Goal: Understand process/instructions: Learn how to perform a task or action

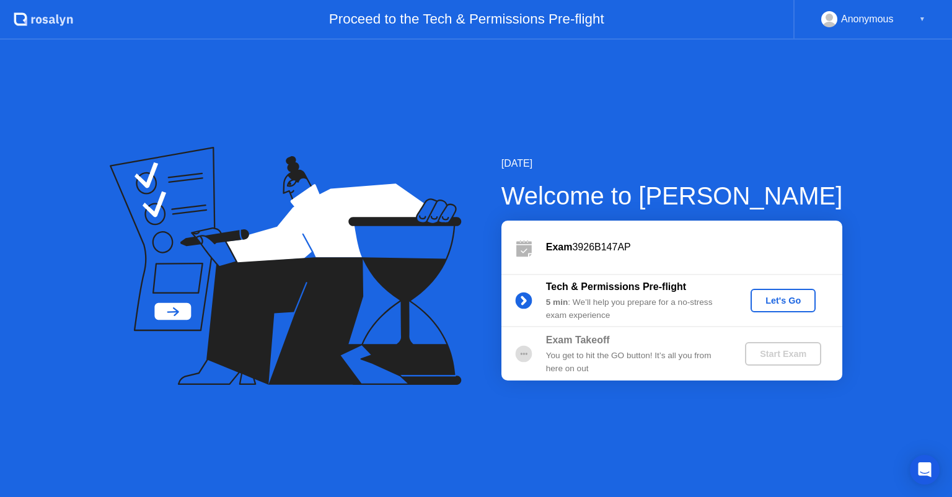
click at [781, 301] on div "Let's Go" at bounding box center [782, 301] width 55 height 10
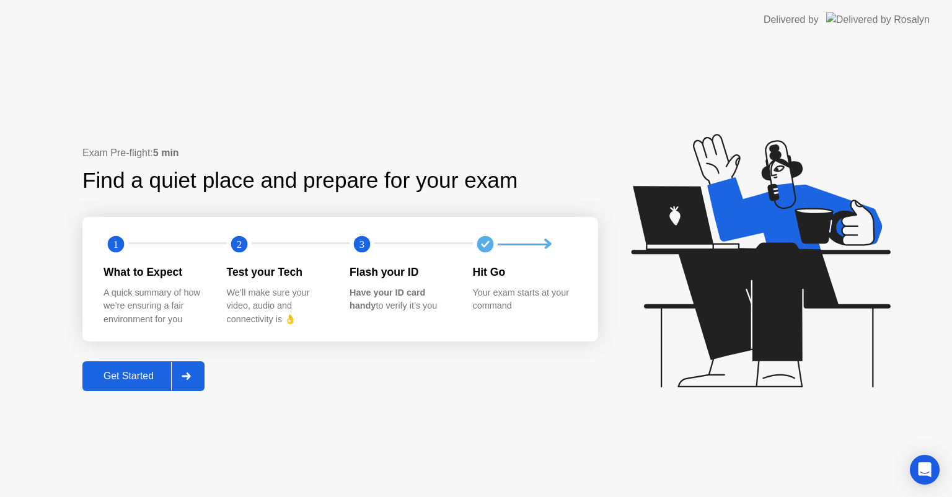
click at [152, 371] on div "Get Started" at bounding box center [128, 376] width 85 height 11
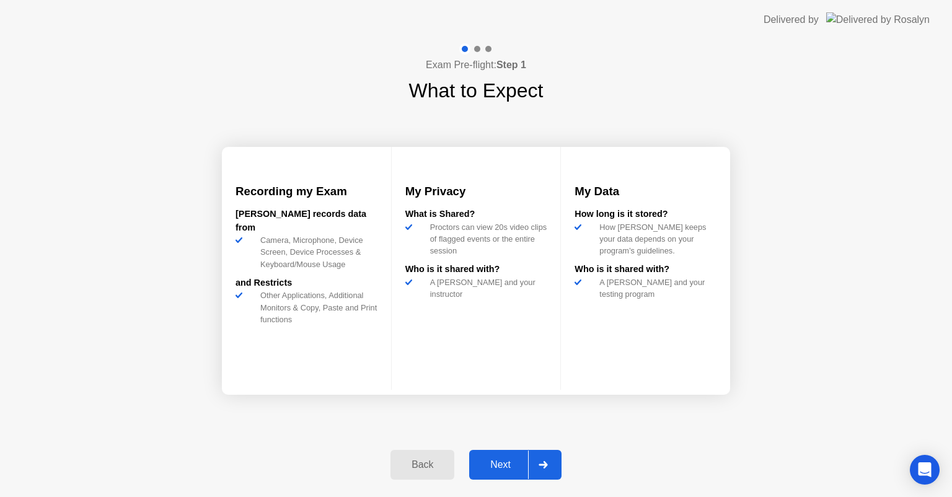
click at [152, 371] on div "Exam Pre-flight: Step 1 What to Expect Recording my Exam [PERSON_NAME] records …" at bounding box center [476, 268] width 952 height 457
click at [478, 470] on div "Next" at bounding box center [500, 464] width 55 height 11
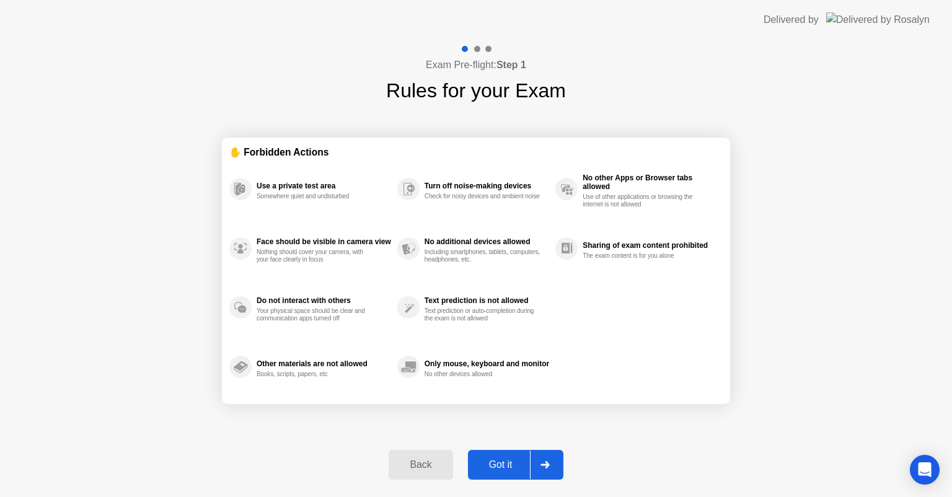
click at [478, 470] on div "Got it" at bounding box center [501, 464] width 58 height 11
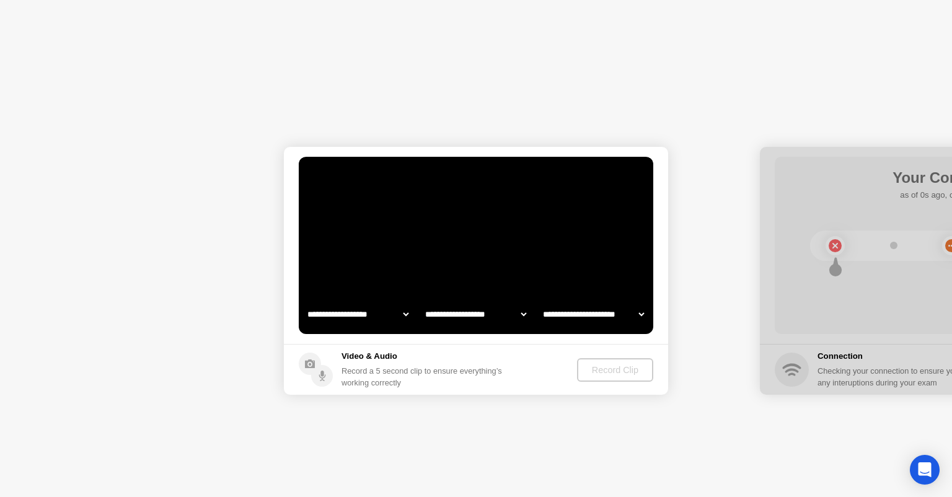
select select "**********"
select select "*******"
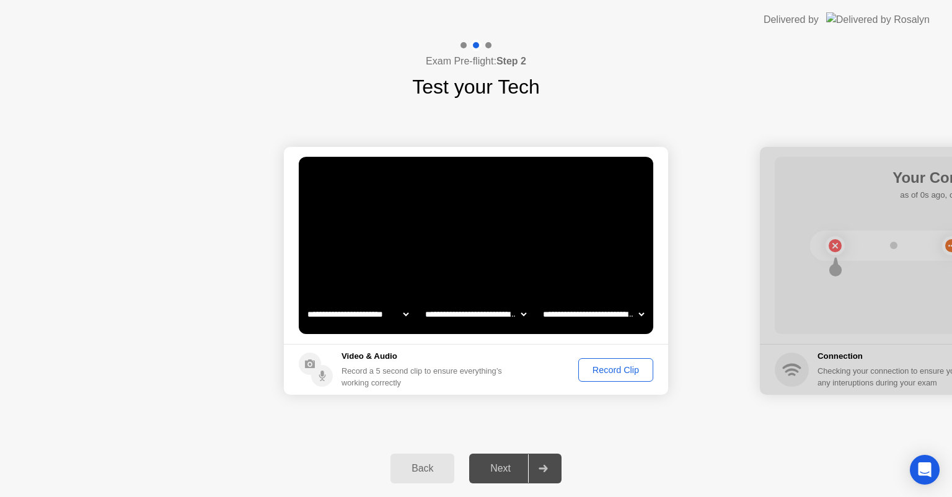
click at [612, 375] on div "Record Clip" at bounding box center [615, 370] width 66 height 10
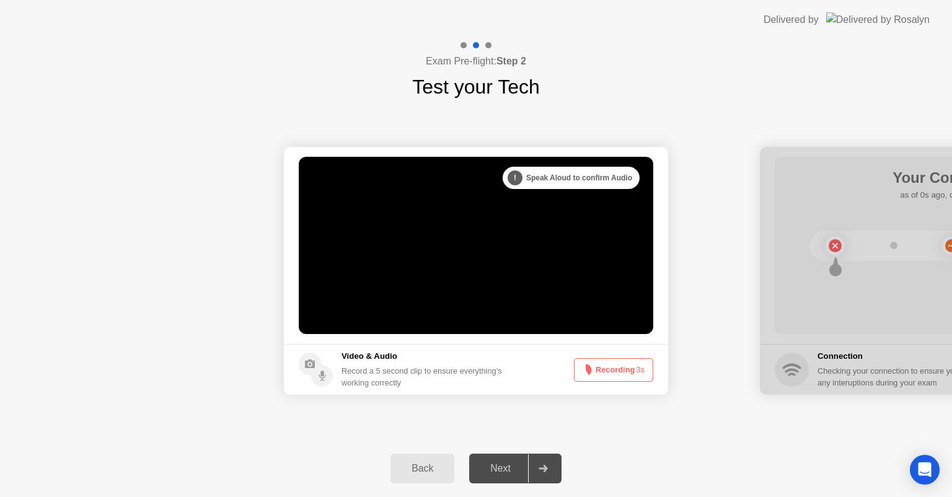
click at [612, 375] on button "Recording 3s" at bounding box center [613, 370] width 79 height 24
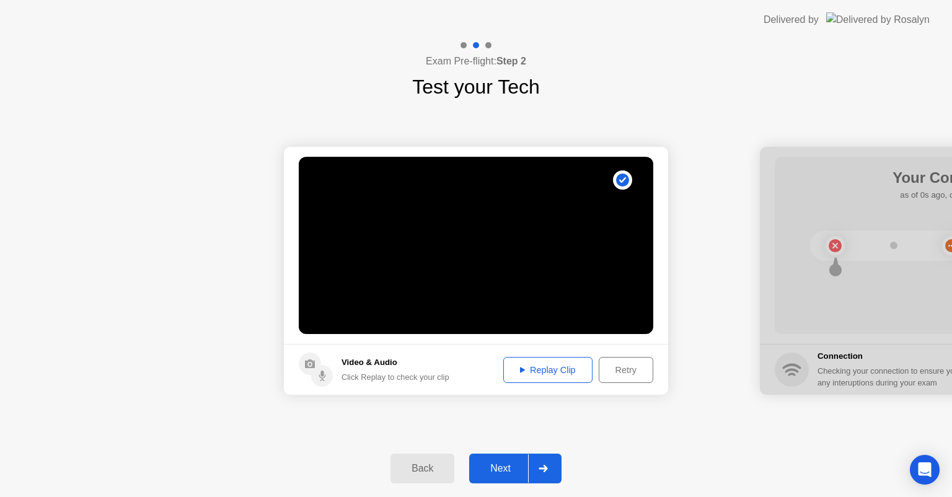
click at [563, 369] on div "Replay Clip" at bounding box center [547, 370] width 81 height 10
click at [520, 369] on icon at bounding box center [522, 370] width 5 height 6
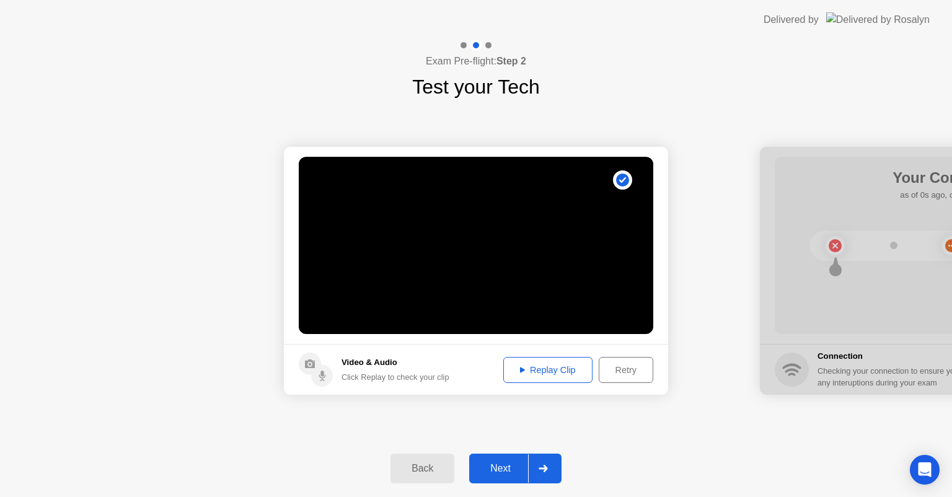
click at [520, 369] on icon at bounding box center [522, 370] width 5 height 6
click at [541, 375] on div "Replay Clip" at bounding box center [547, 370] width 81 height 10
click at [417, 375] on div "Click Replay to check your clip" at bounding box center [395, 377] width 108 height 12
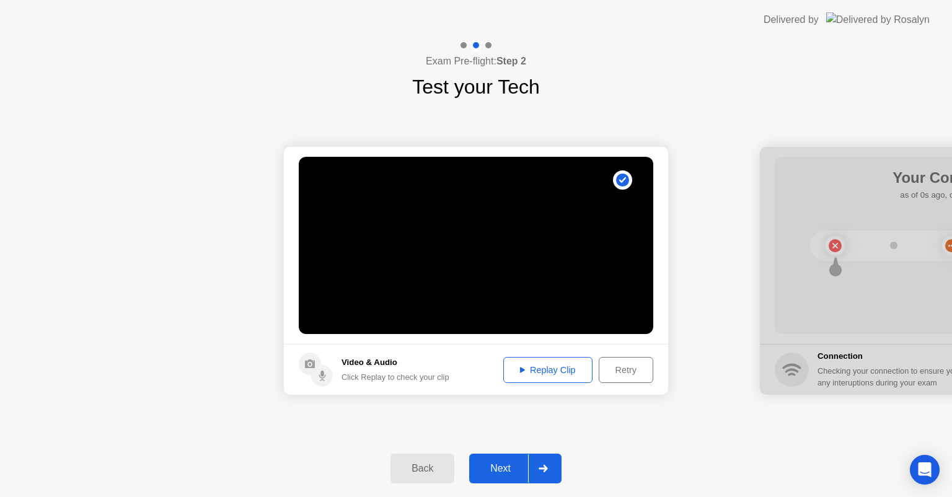
click at [417, 375] on div "Click Replay to check your clip" at bounding box center [395, 377] width 108 height 12
click at [536, 367] on div "Replay Clip" at bounding box center [547, 370] width 81 height 10
click at [521, 367] on icon at bounding box center [522, 370] width 5 height 6
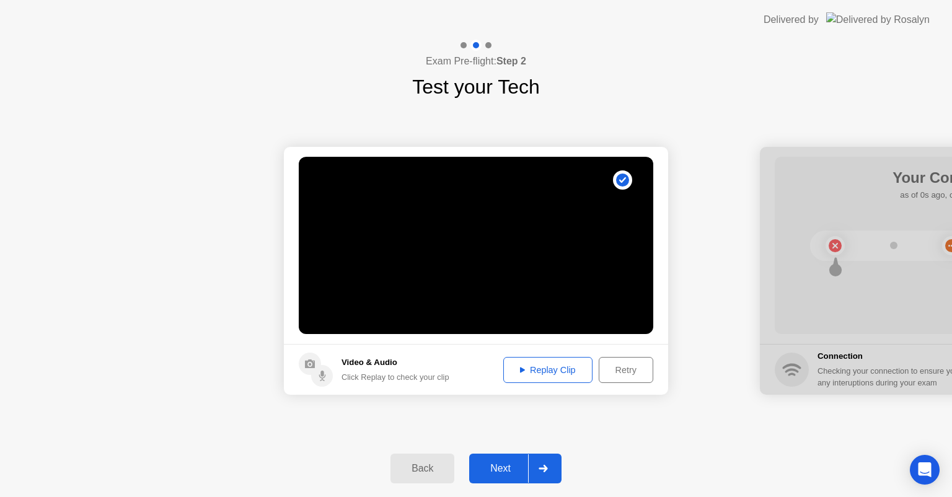
click at [521, 367] on icon at bounding box center [522, 370] width 5 height 6
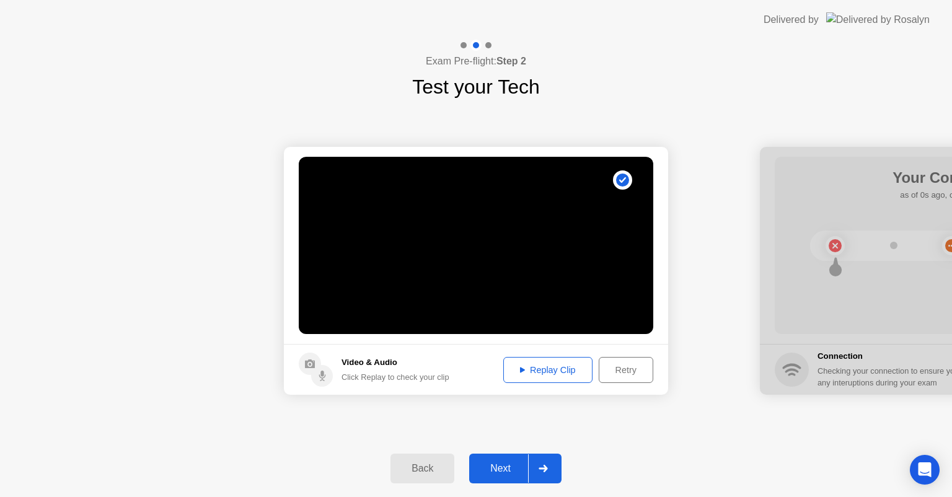
click at [521, 367] on icon at bounding box center [522, 370] width 5 height 6
click at [523, 379] on button "Replay Clip" at bounding box center [547, 370] width 89 height 26
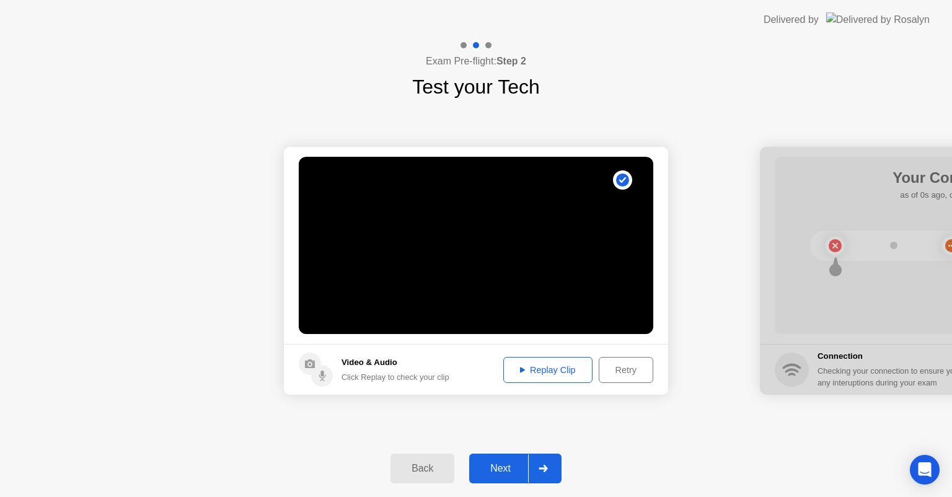
click at [550, 367] on div "Replay Clip" at bounding box center [547, 370] width 81 height 10
click at [344, 363] on h5 "Video & Audio" at bounding box center [395, 362] width 108 height 12
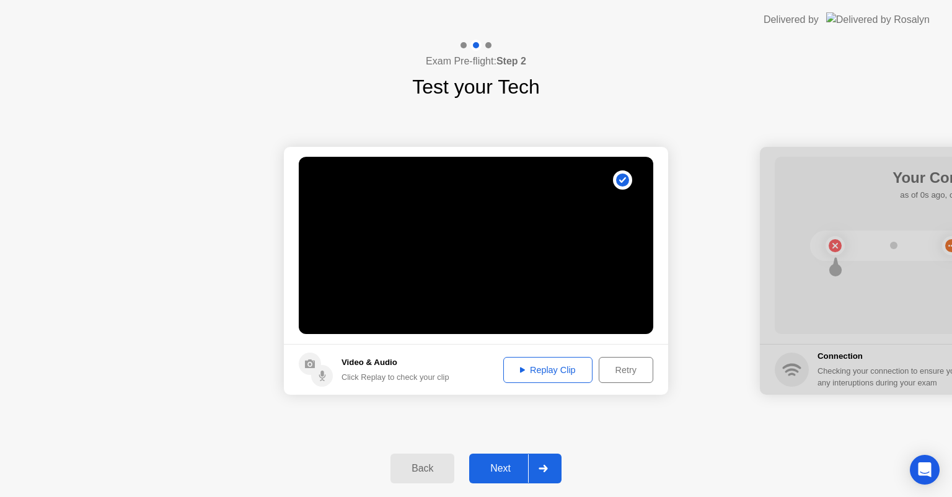
click at [540, 359] on button "Replay Clip" at bounding box center [547, 370] width 89 height 26
click at [546, 366] on div "Replay Clip" at bounding box center [547, 370] width 81 height 10
click at [436, 465] on div "Back" at bounding box center [422, 468] width 56 height 11
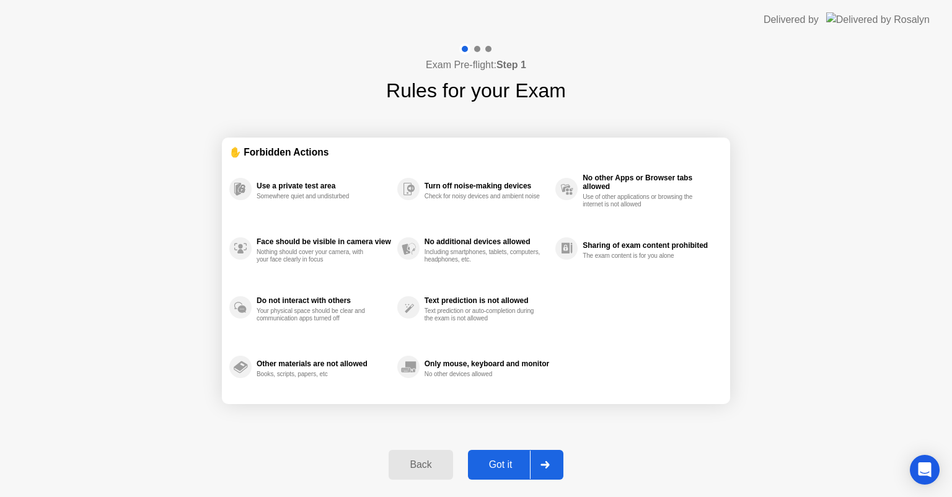
click at [881, 332] on div "Exam Pre-flight: Step 1 Rules for your Exam ✋ Forbidden Actions Use a private t…" at bounding box center [476, 268] width 952 height 457
click at [504, 463] on div "Got it" at bounding box center [501, 464] width 58 height 11
select select "**********"
select select "*******"
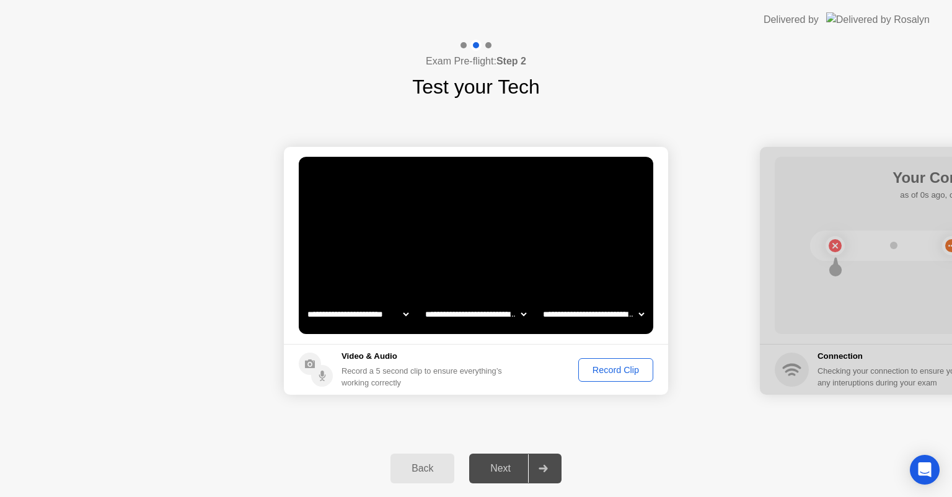
click at [620, 367] on div "Record Clip" at bounding box center [615, 370] width 66 height 10
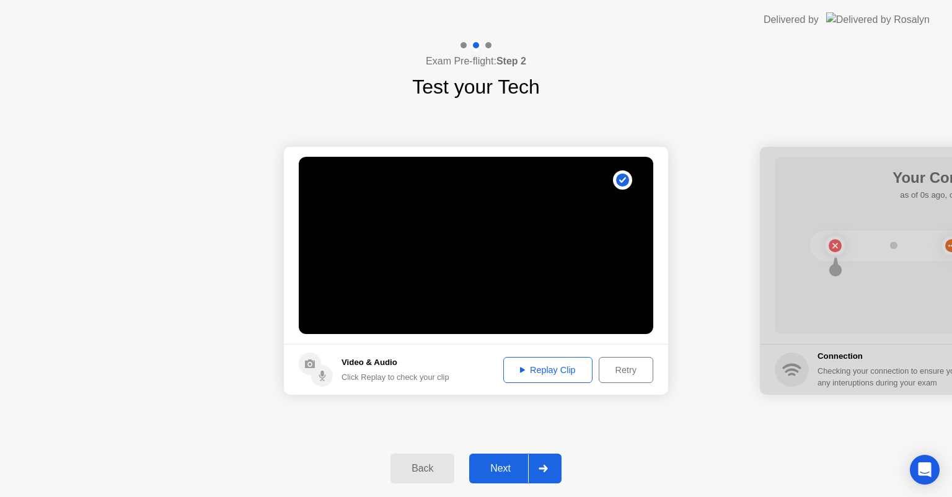
click at [563, 375] on div "Replay Clip" at bounding box center [547, 370] width 81 height 10
click at [431, 463] on div "Back" at bounding box center [422, 468] width 56 height 11
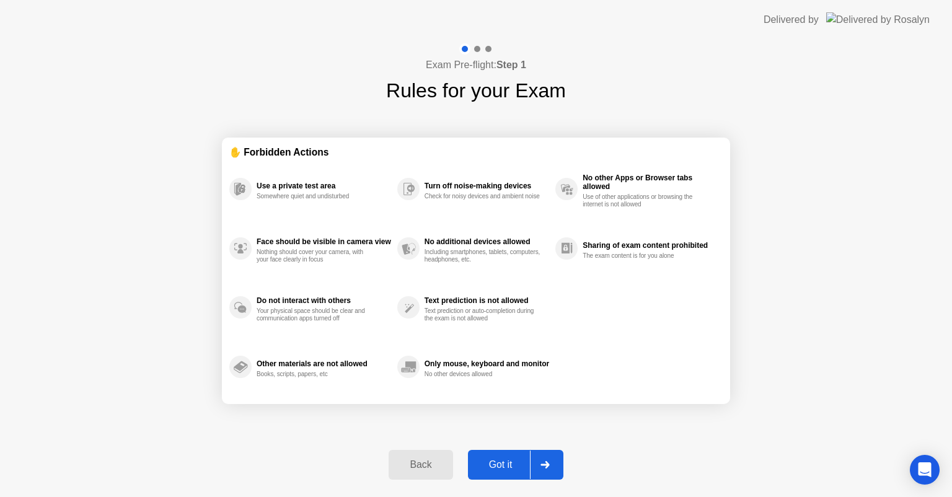
click at [419, 470] on div "Back" at bounding box center [420, 464] width 56 height 11
